Goal: Check status: Check status

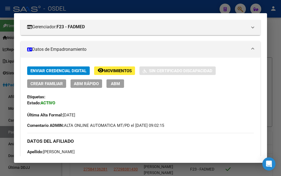
scroll to position [30, 0]
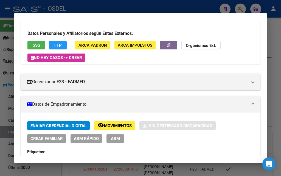
click at [133, 18] on mat-dialog-container "Análisis Afiliado - CUIL: 20425831179 DATOS PADRÓN ÁGIL: BALLESTEROS [PERSON_NA…" at bounding box center [140, 87] width 253 height 149
click at [188, 10] on div at bounding box center [140, 88] width 281 height 176
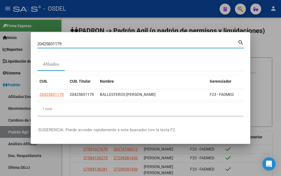
drag, startPoint x: 105, startPoint y: 41, endPoint x: 15, endPoint y: 42, distance: 90.2
click at [15, 42] on div "20425831179 Buscar (apellido, dni, cuil, nro traspaso, cuit, obra social) searc…" at bounding box center [140, 88] width 281 height 176
paste input "7208298157"
type input "27208298157"
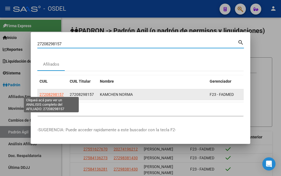
click at [61, 94] on span "27208298157" at bounding box center [51, 94] width 24 height 4
type textarea "27208298157"
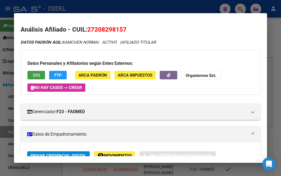
click at [33, 74] on span "SSS" at bounding box center [36, 75] width 7 height 5
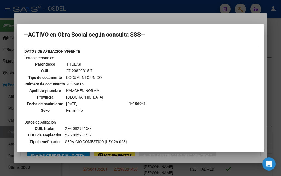
scroll to position [0, 0]
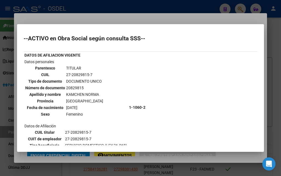
click at [83, 21] on div at bounding box center [140, 88] width 281 height 176
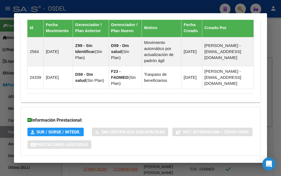
scroll to position [430, 0]
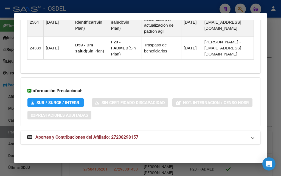
click at [67, 139] on span "Aportes y Contribuciones del Afiliado: 27208298157" at bounding box center [86, 136] width 103 height 5
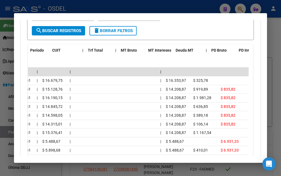
scroll to position [0, 0]
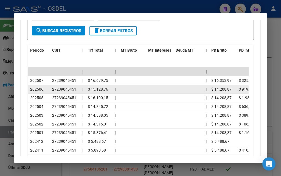
drag, startPoint x: 32, startPoint y: 81, endPoint x: 48, endPoint y: 90, distance: 18.7
click at [48, 90] on datatable-scroller "| | | 202507 27239045451 | $ 16.679,75 | | $ 16.353,97 $ 325,78 202506 27239045…" at bounding box center [138, 115] width 220 height 96
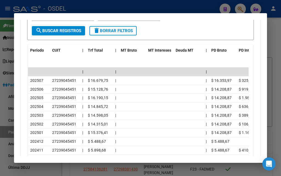
click at [61, 63] on datatable-header "Período CUIT | Trf Total | MT Bruto MT Intereses Deuda MT | PD Bruto PD Interes…" at bounding box center [138, 55] width 220 height 23
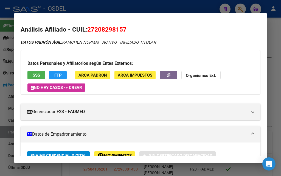
click at [35, 72] on button "SSS" at bounding box center [36, 75] width 18 height 8
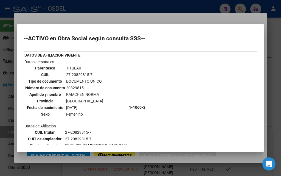
drag, startPoint x: 30, startPoint y: 38, endPoint x: 101, endPoint y: 45, distance: 71.3
click at [101, 45] on div "--ACTIVO en Obra Social según consulta SSS-- DATOS DE AFILIACION VIGENTE Datos …" at bounding box center [141, 151] width 234 height 231
click at [64, 21] on div at bounding box center [140, 88] width 281 height 176
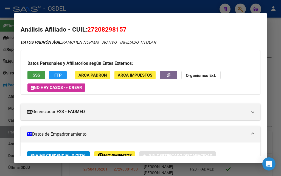
click at [35, 76] on span "SSS" at bounding box center [36, 75] width 7 height 5
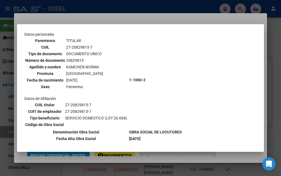
scroll to position [105, 0]
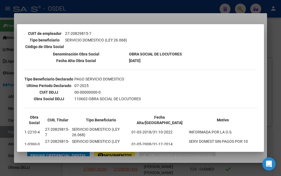
drag, startPoint x: 24, startPoint y: 122, endPoint x: 42, endPoint y: 131, distance: 19.7
click at [42, 131] on tbody "Obra Social CUIL Titular Tipo Beneficiario Fecha Alta/Baja Motivo 1-2210-4 27-2…" at bounding box center [140, 132] width 232 height 36
click at [42, 138] on td "1-0360-0" at bounding box center [34, 144] width 20 height 12
drag, startPoint x: 176, startPoint y: 123, endPoint x: 213, endPoint y: 132, distance: 38.2
click at [213, 132] on tbody "Obra Social CUIL Titular Tipo Beneficiario Fecha Alta/Baja Motivo 1-2210-4 27-2…" at bounding box center [140, 132] width 232 height 36
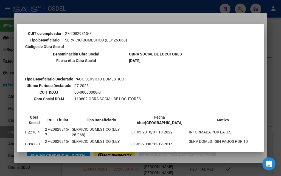
click at [155, 20] on div at bounding box center [140, 88] width 281 height 176
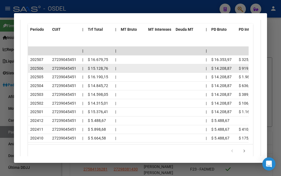
scroll to position [650, 0]
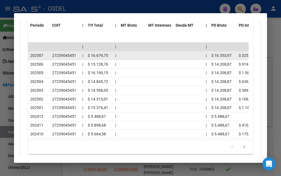
drag, startPoint x: 31, startPoint y: 56, endPoint x: 49, endPoint y: 59, distance: 18.2
click at [49, 59] on datatable-body-cell "202507" at bounding box center [39, 55] width 22 height 8
